Goal: Information Seeking & Learning: Learn about a topic

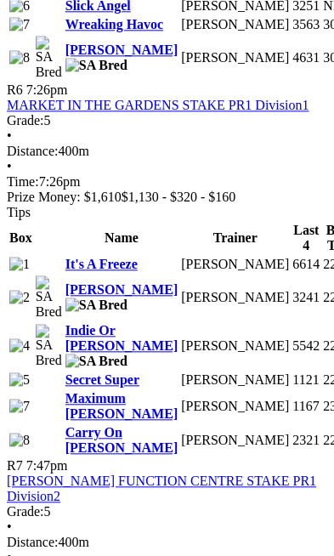
scroll to position [2946, 0]
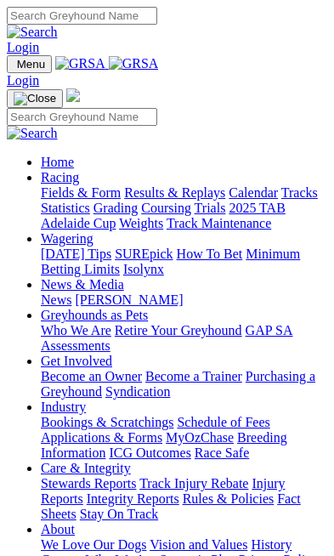
scroll to position [495, 0]
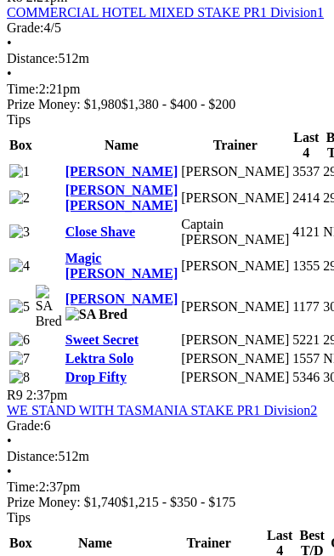
scroll to position [3683, 0]
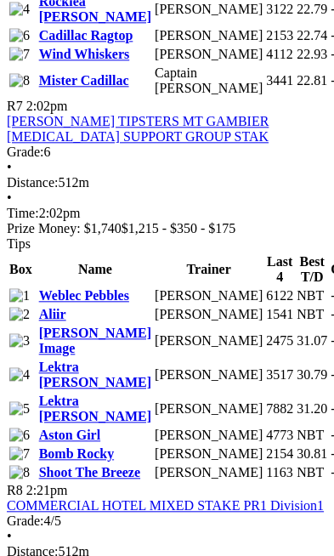
scroll to position [3266, 0]
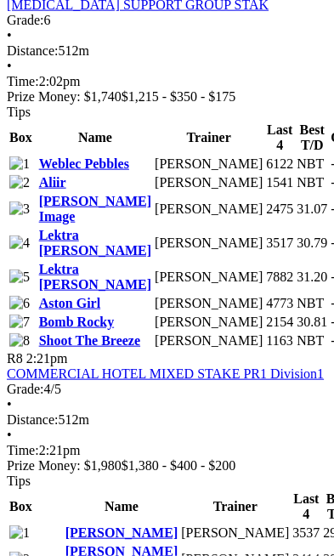
scroll to position [3324, 0]
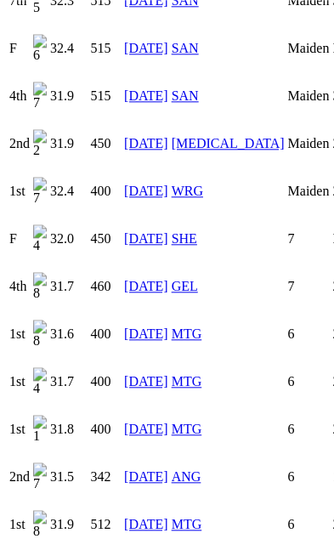
scroll to position [1937, 0]
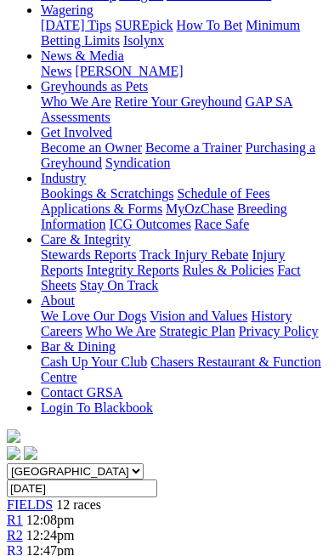
scroll to position [296, 0]
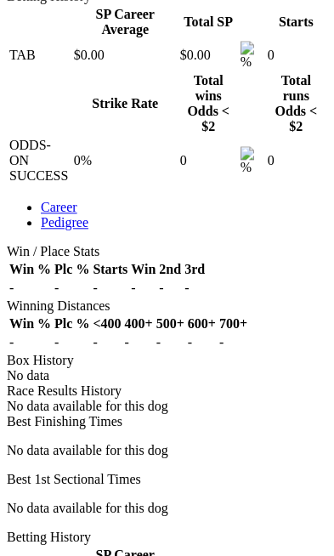
scroll to position [1003, 0]
